Goal: Understand process/instructions

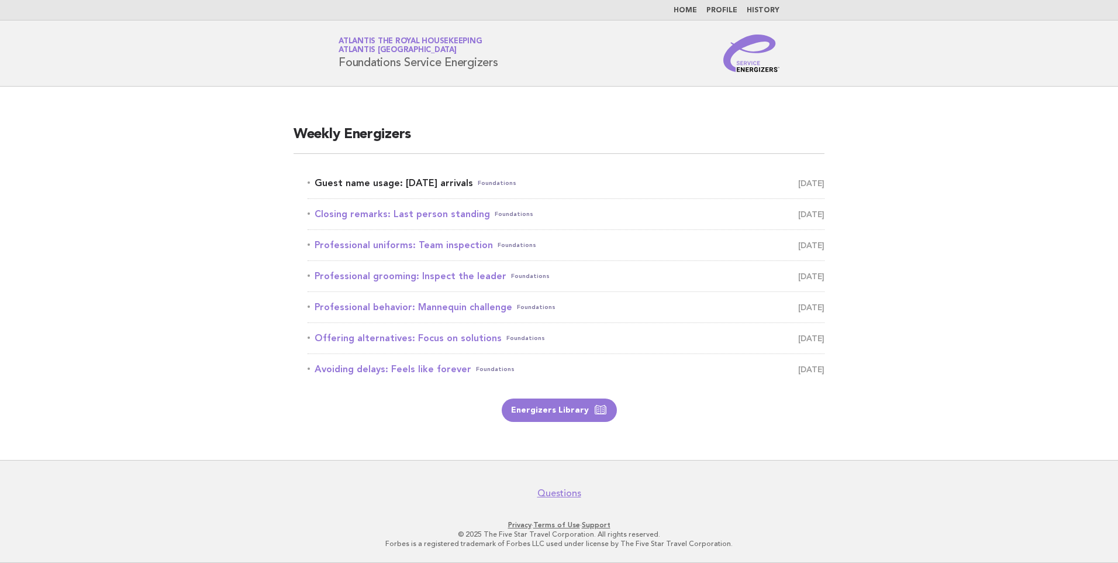
click at [416, 180] on link "Guest name usage: Today's arrivals Foundations September 1" at bounding box center [566, 183] width 517 height 16
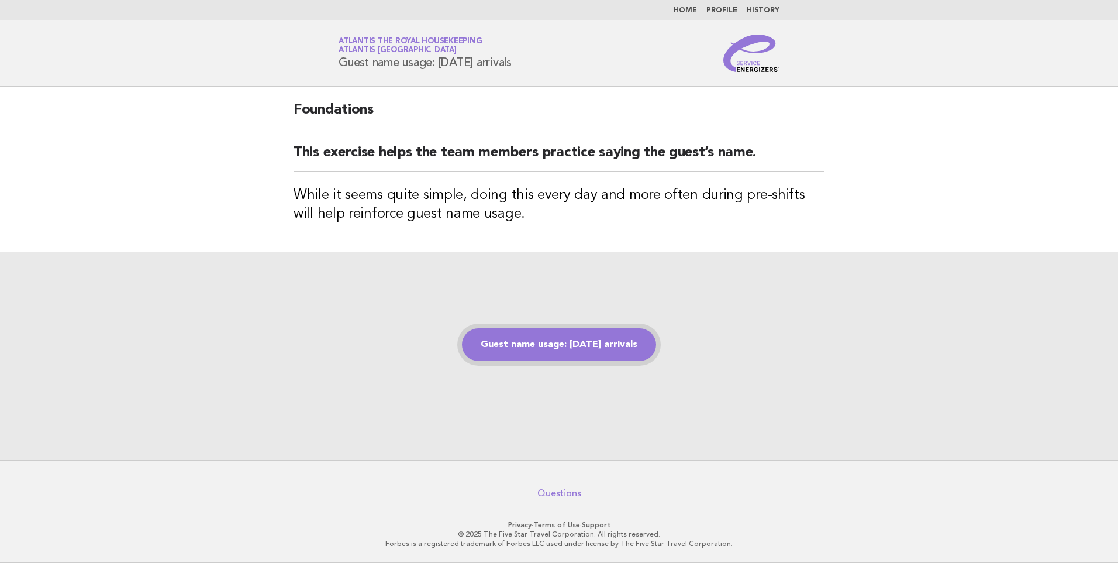
click at [595, 354] on link "Guest name usage: [DATE] arrivals" at bounding box center [559, 344] width 194 height 33
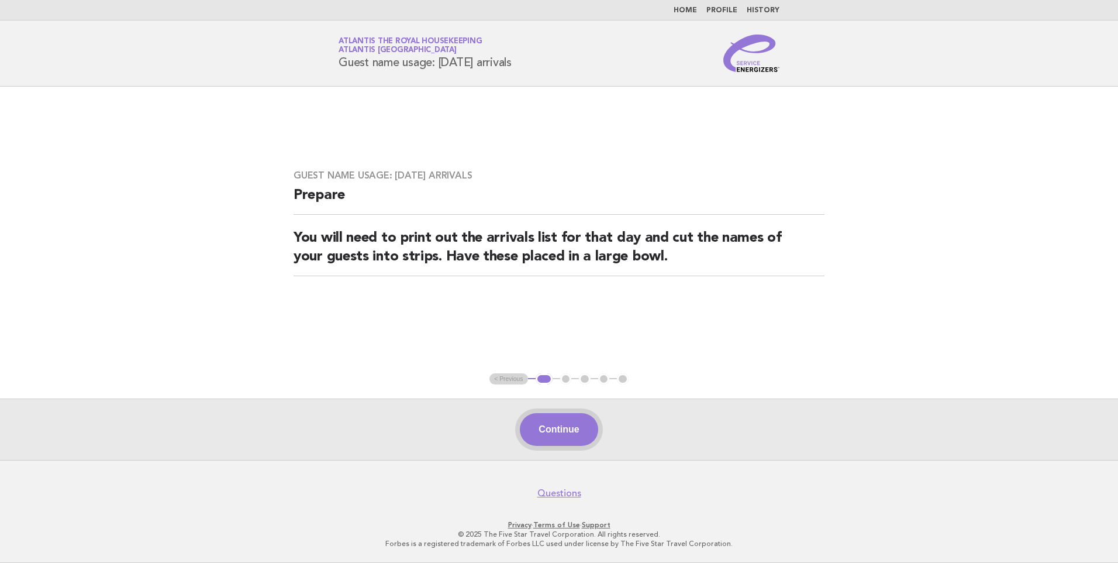
click at [572, 433] on button "Continue" at bounding box center [559, 429] width 78 height 33
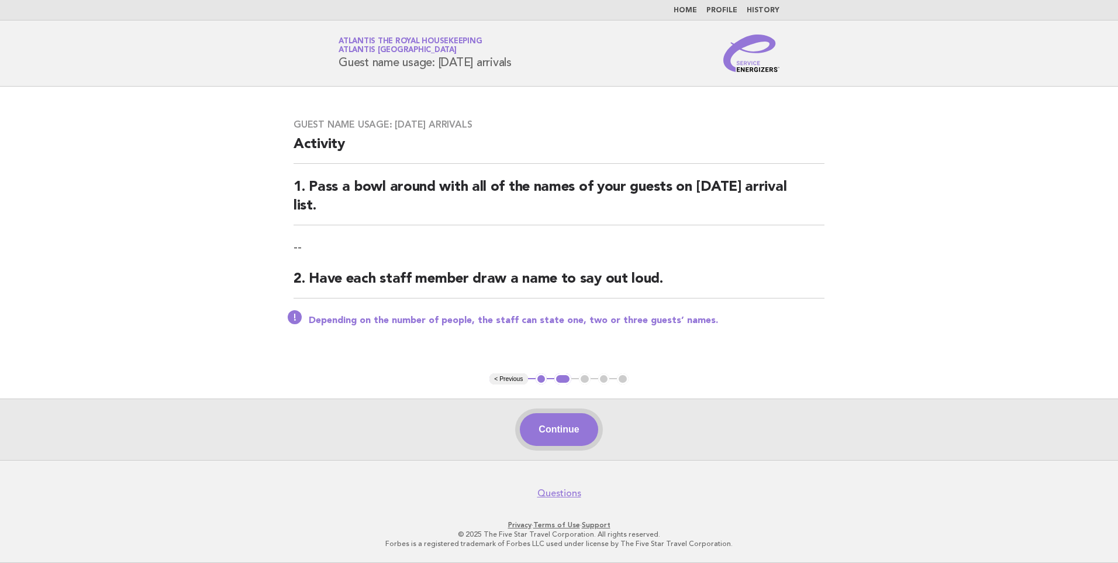
click at [572, 431] on button "Continue" at bounding box center [559, 429] width 78 height 33
